Goal: Information Seeking & Learning: Check status

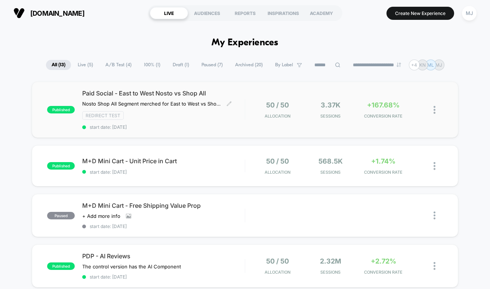
click at [156, 98] on div "Paid Social - East to West Nosto vs Shop All Nosto Shop All Segment merched for…" at bounding box center [163, 109] width 163 height 40
